Goal: Navigation & Orientation: Find specific page/section

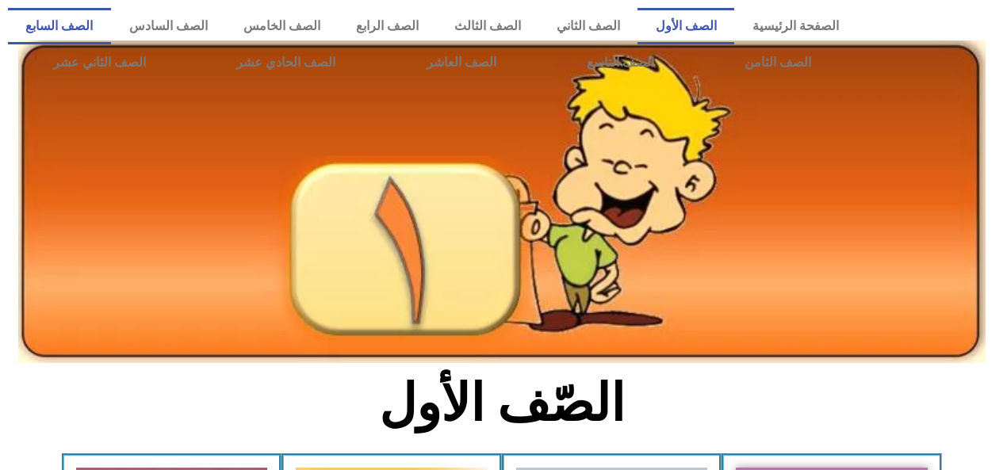
click at [111, 32] on link "الصف السابع" at bounding box center [59, 26] width 103 height 36
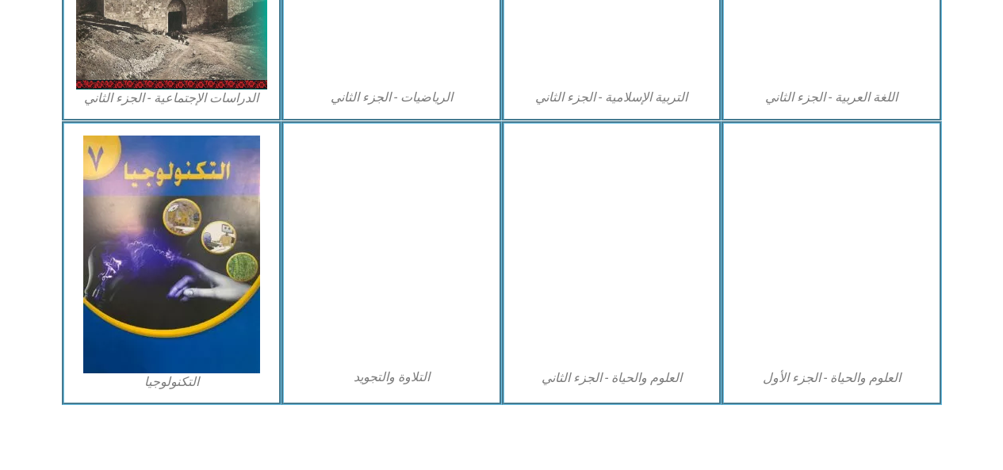
scroll to position [942, 0]
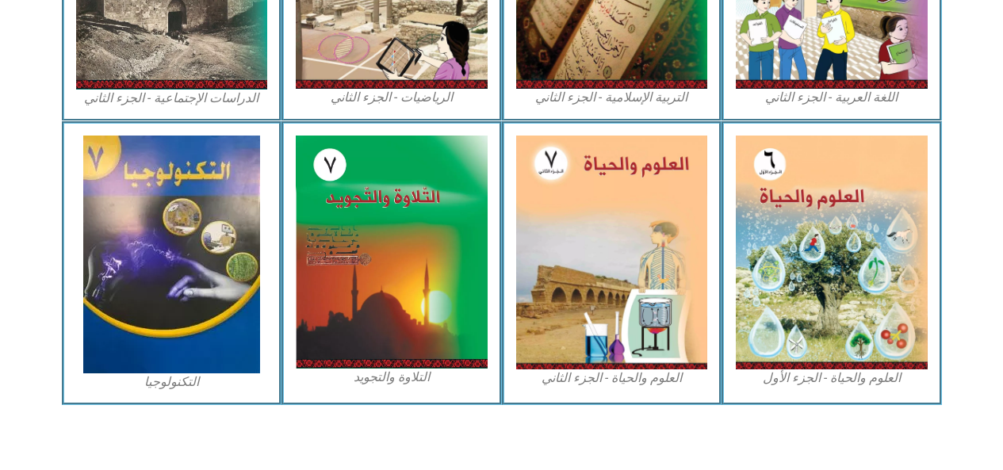
click at [783, 212] on img at bounding box center [832, 253] width 192 height 234
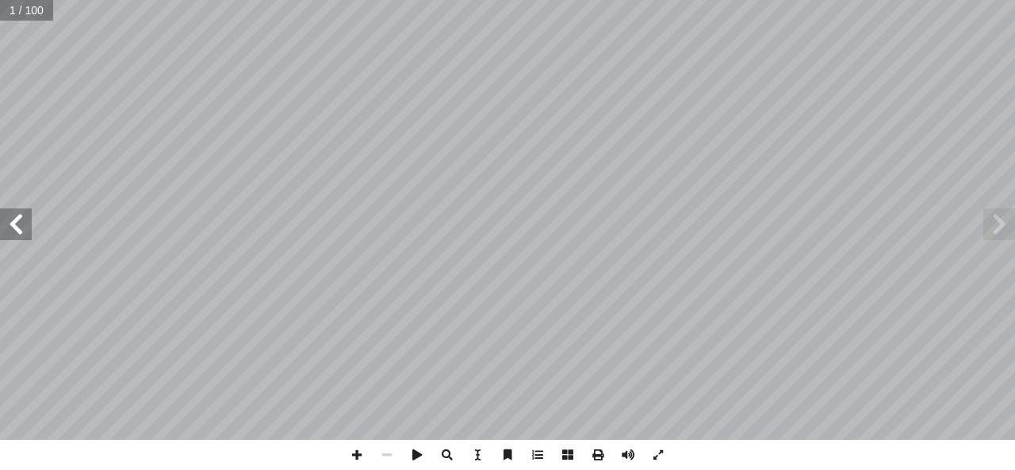
click at [1003, 223] on span at bounding box center [999, 224] width 32 height 32
click at [18, 224] on span at bounding box center [16, 224] width 32 height 32
click at [11, 222] on span at bounding box center [16, 224] width 32 height 32
click at [2, 226] on span at bounding box center [16, 224] width 32 height 32
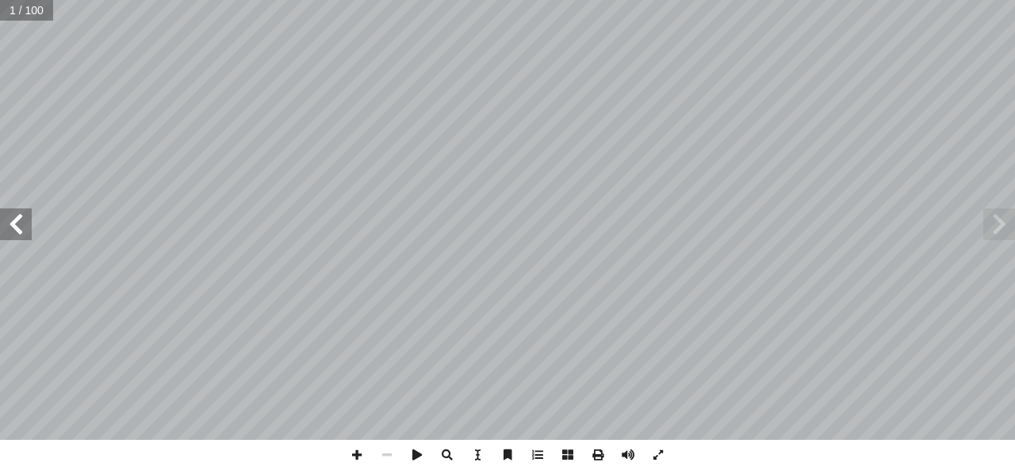
click at [0, 226] on span at bounding box center [16, 224] width 32 height 32
click at [0, 230] on span at bounding box center [16, 224] width 32 height 32
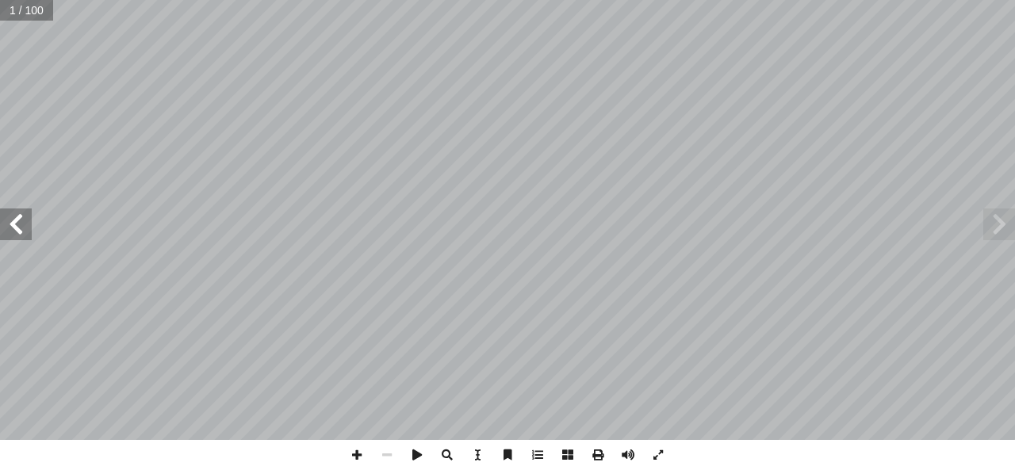
click at [0, 230] on span at bounding box center [16, 224] width 32 height 32
click at [22, 221] on span at bounding box center [16, 224] width 32 height 32
click at [20, 220] on span at bounding box center [16, 224] width 32 height 32
click at [17, 226] on span at bounding box center [16, 224] width 32 height 32
click at [995, 223] on span at bounding box center [999, 224] width 32 height 32
